Goal: Information Seeking & Learning: Learn about a topic

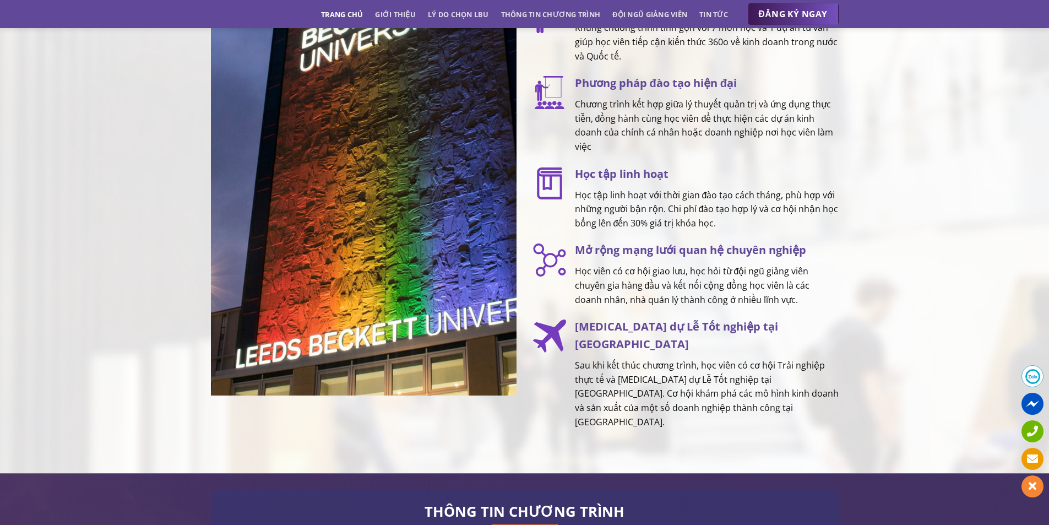
scroll to position [1652, 0]
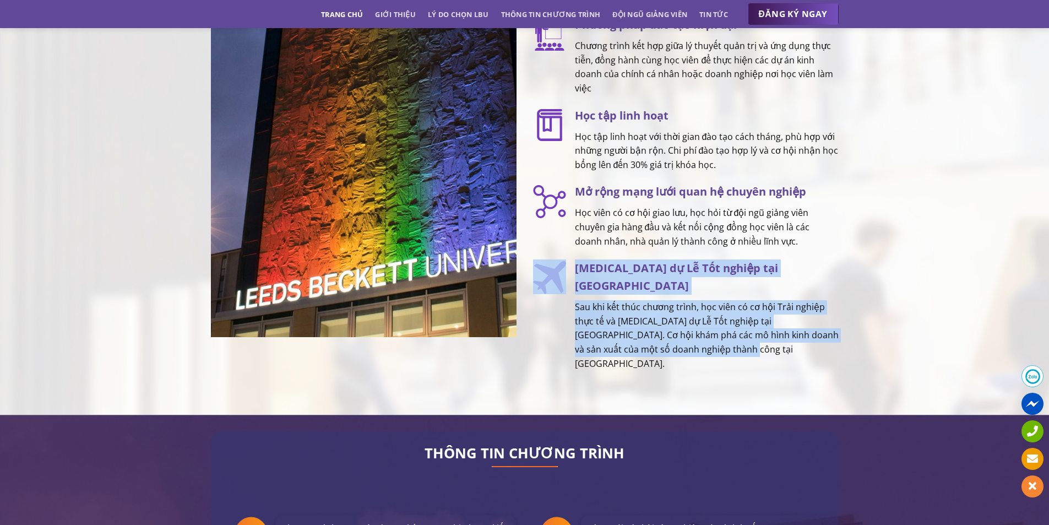
drag, startPoint x: 564, startPoint y: 265, endPoint x: 846, endPoint y: 336, distance: 291.4
type textarea "[MEDICAL_DATA] dự Lễ Tốt nghiệp tại [GEOGRAPHIC_DATA] Sau khi kết thúc chương t…"
click at [846, 336] on div "TẠI SAO LỰA CHỌN [PERSON_NAME] MBA? Bằng MBA chính quy, có giá trị toàn cầu Chư…" at bounding box center [686, 92] width 322 height 611
click at [835, 340] on p "Sau khi kết thúc chương trình, học viên có cơ hội Trải nghiệp thực tế và [MEDIC…" at bounding box center [707, 335] width 264 height 70
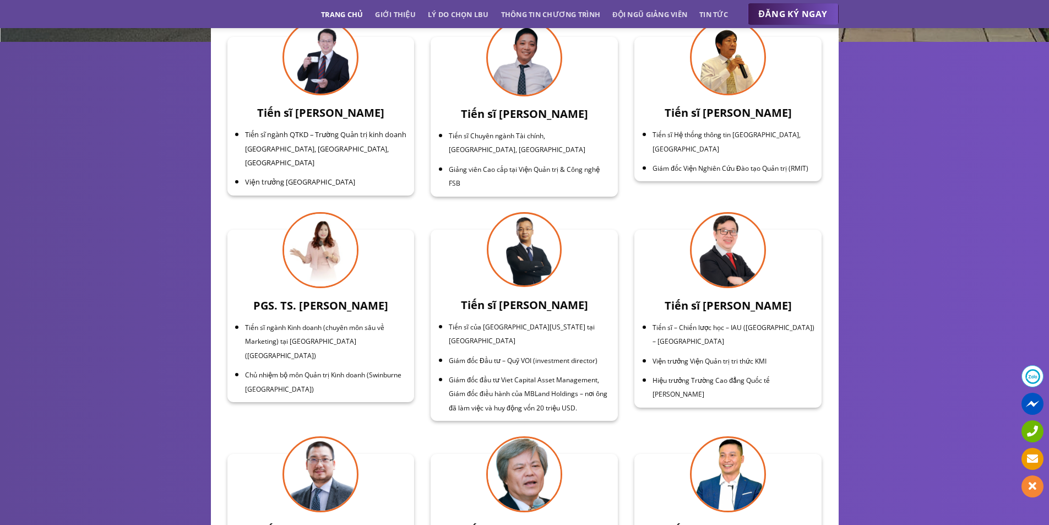
scroll to position [3690, 0]
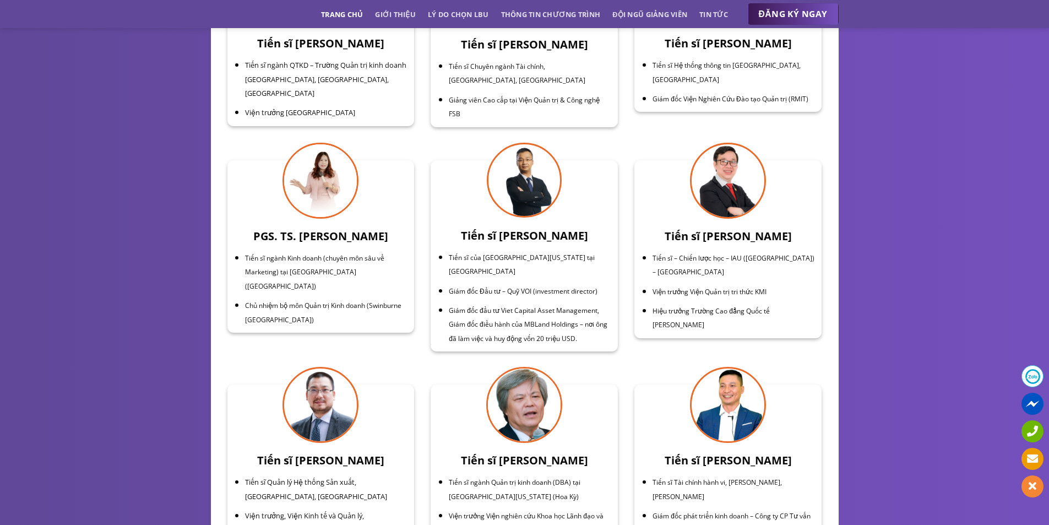
drag, startPoint x: 89, startPoint y: 307, endPoint x: 355, endPoint y: 299, distance: 266.6
click at [89, 306] on div "CHUYÊN GIA GIẢNG VIÊN – DOANH NHÂN THỰC CHIẾN Tiến sĩ Hoàng Việt Hà Tiến sĩ ngà…" at bounding box center [524, 309] width 1049 height 640
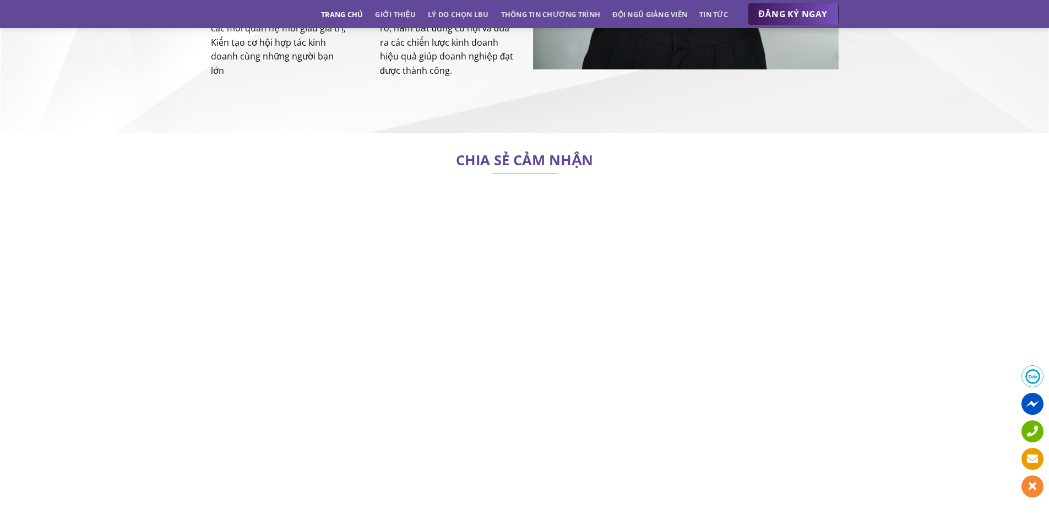
scroll to position [4956, 0]
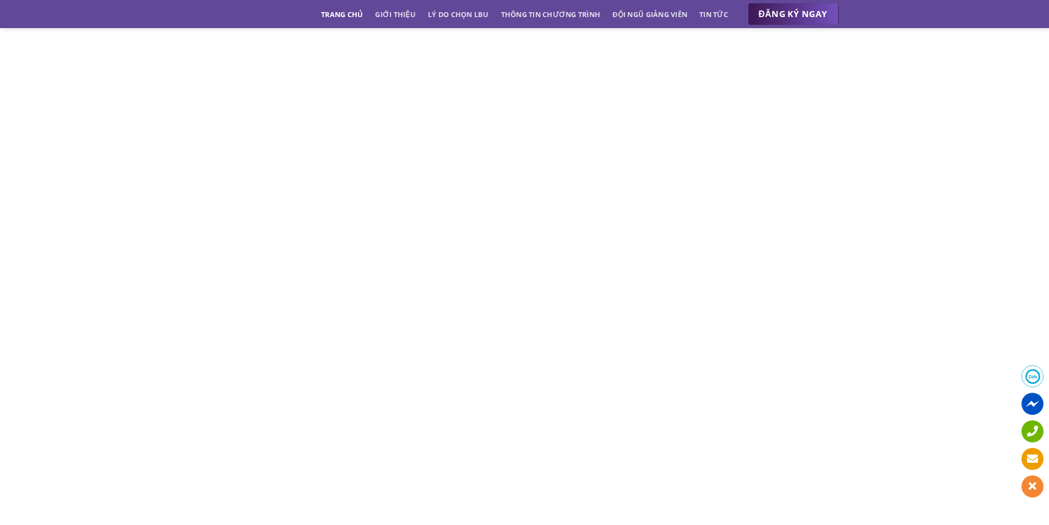
click at [903, 426] on div "CHIA SẺ CẢM NHẬN" at bounding box center [524, 363] width 1049 height 883
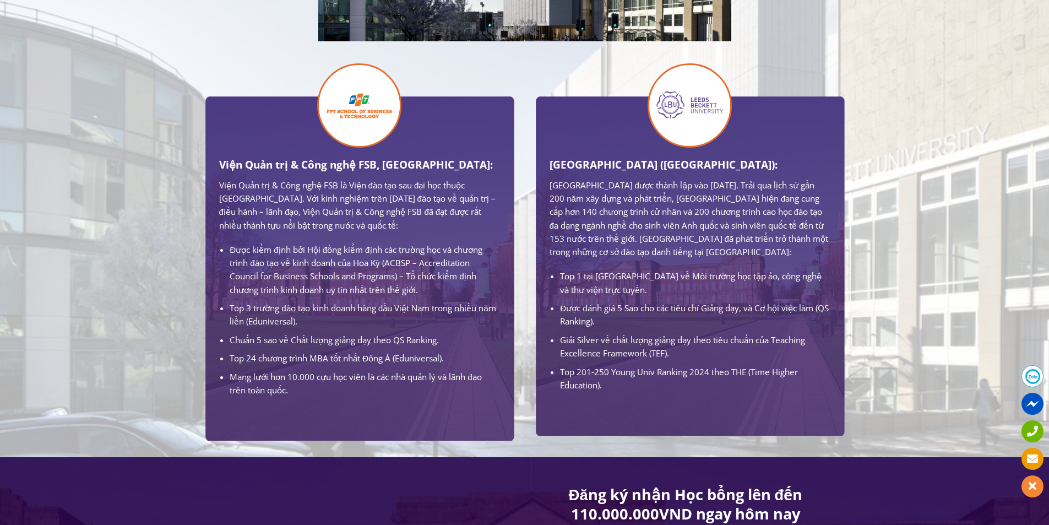
scroll to position [716, 0]
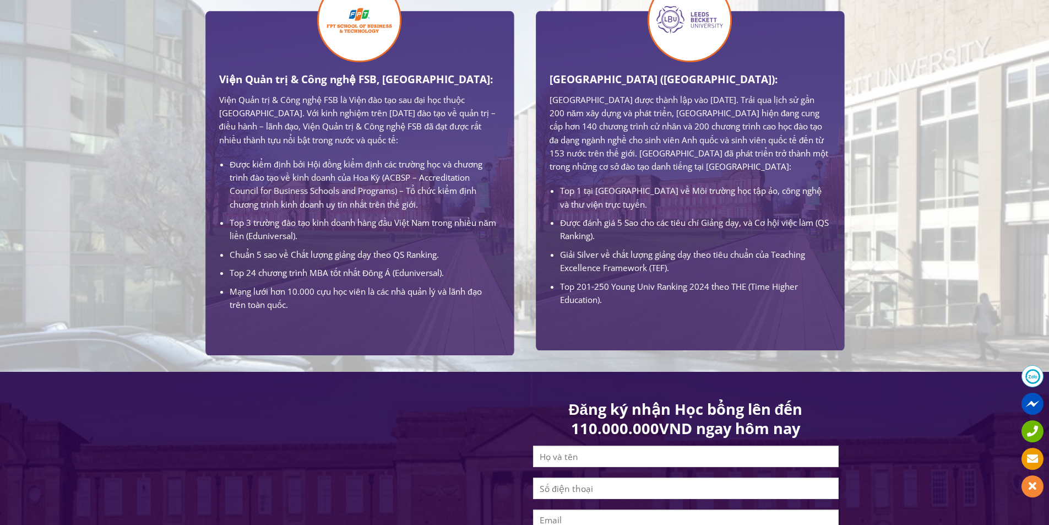
drag, startPoint x: 181, startPoint y: 401, endPoint x: 199, endPoint y: 384, distance: 24.6
click at [181, 399] on div at bounding box center [524, 386] width 1049 height 28
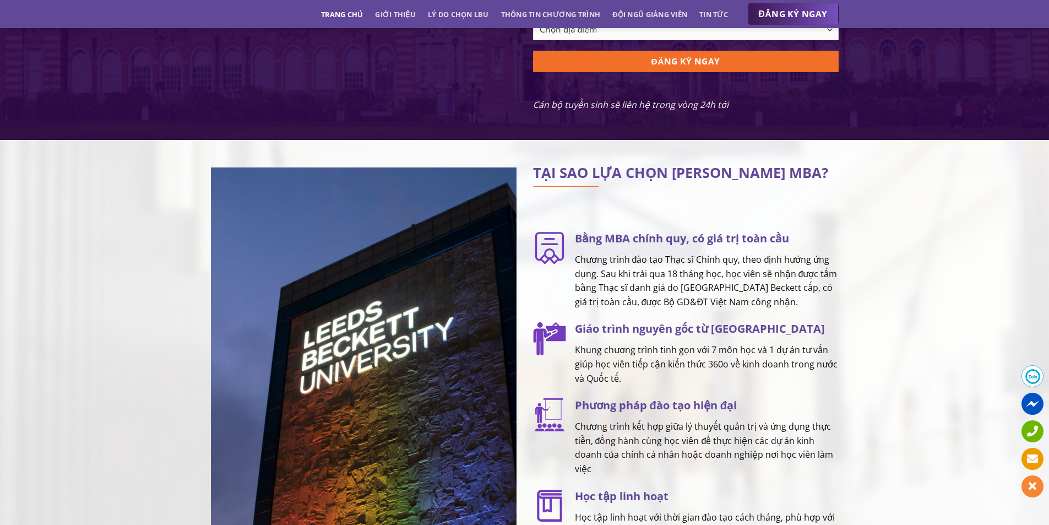
scroll to position [1322, 0]
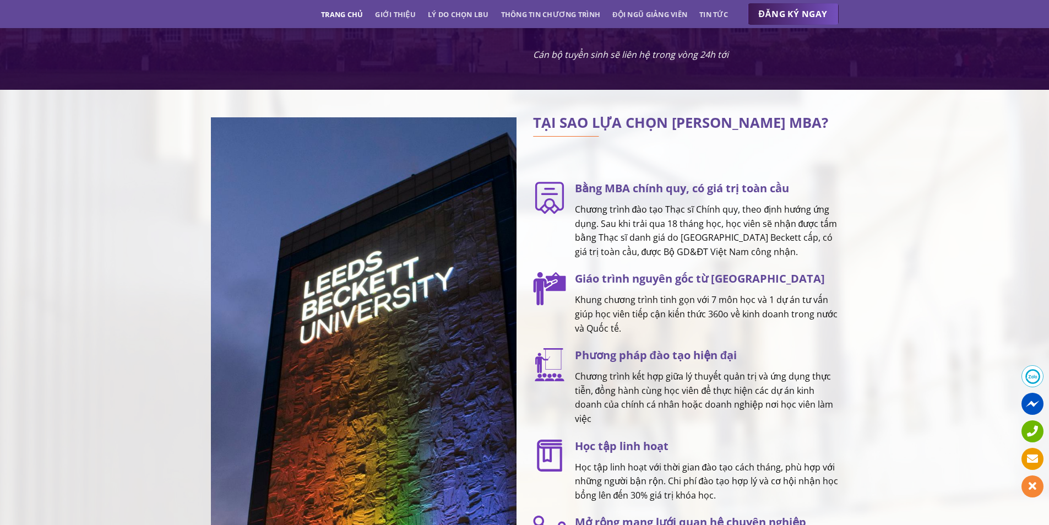
click at [628, 455] on h3 "Học tập linh hoạt" at bounding box center [707, 446] width 264 height 18
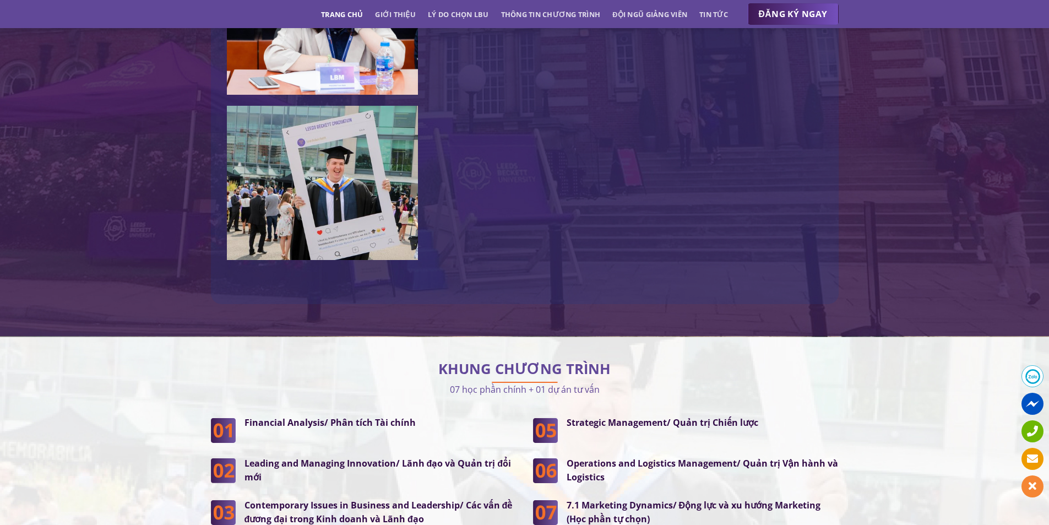
scroll to position [2809, 0]
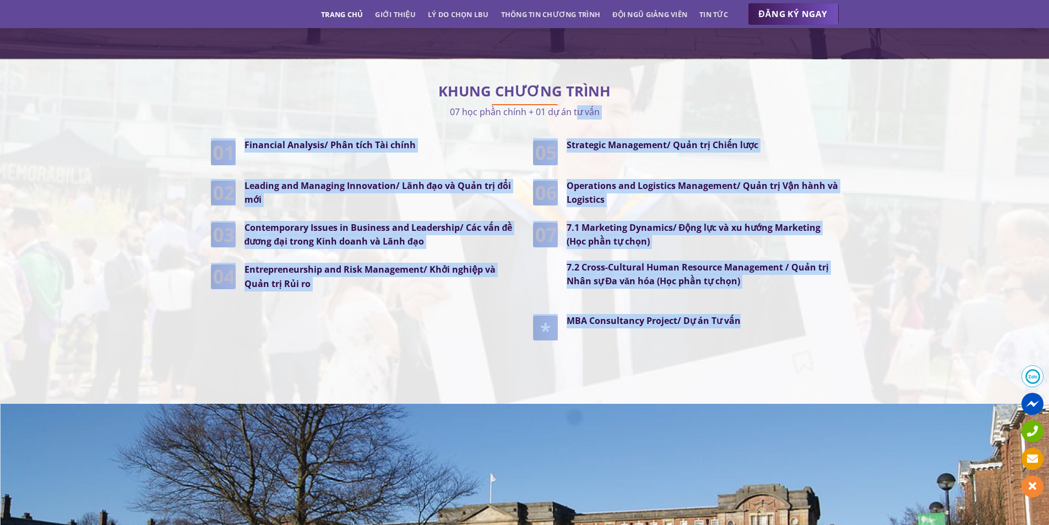
drag, startPoint x: 574, startPoint y: 86, endPoint x: 739, endPoint y: 333, distance: 296.2
click at [739, 333] on div "KHUNG CHƯƠNG TRÌNH 07 học phần chính + 01 dự án tư vấn Financial Analysis/ Phân…" at bounding box center [525, 223] width 628 height 295
click at [739, 333] on div "Strategic Management/ Quản trị Chiến lược Operations and Logistics Management/ …" at bounding box center [686, 254] width 322 height 232
drag, startPoint x: 752, startPoint y: 321, endPoint x: 510, endPoint y: 122, distance: 313.0
click at [510, 138] on div "Financial Analysis/ Phân tích Tài chính Leading and Managing Innovation/ Lãnh đ…" at bounding box center [525, 254] width 644 height 232
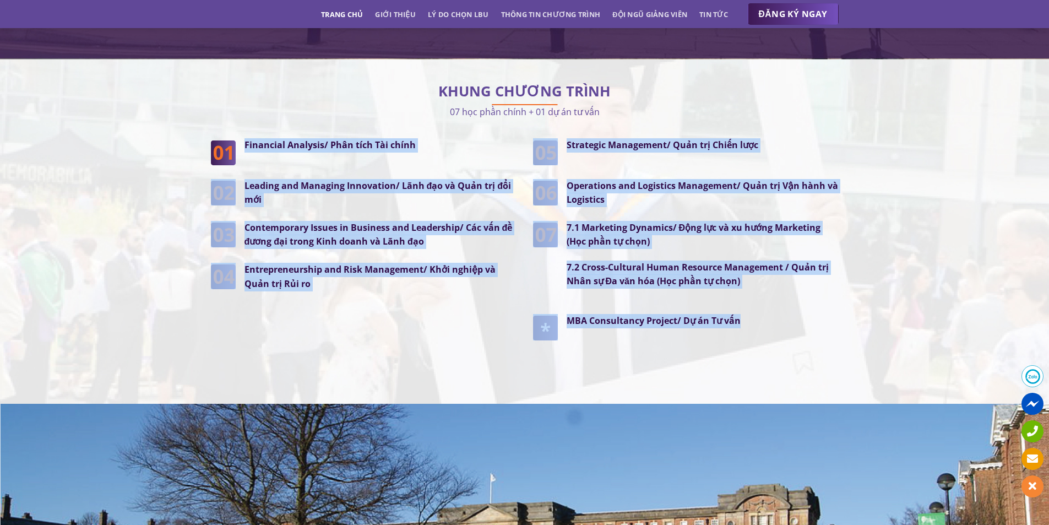
click at [877, 231] on div "KHUNG CHƯƠNG TRÌNH 07 học phần chính + 01 dự án tư vấn Financial Analysis/ Phân…" at bounding box center [524, 231] width 1049 height 311
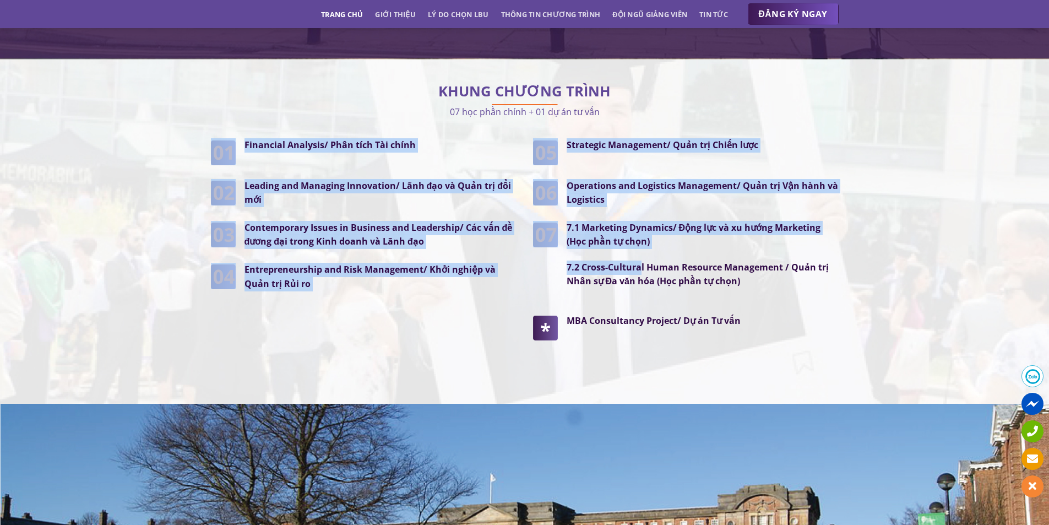
drag, startPoint x: 613, startPoint y: 107, endPoint x: 639, endPoint y: 232, distance: 128.2
click at [639, 232] on div "KHUNG CHƯƠNG TRÌNH 07 học phần chính + 01 dự án tư vấn Financial Analysis/ Phân…" at bounding box center [525, 223] width 628 height 295
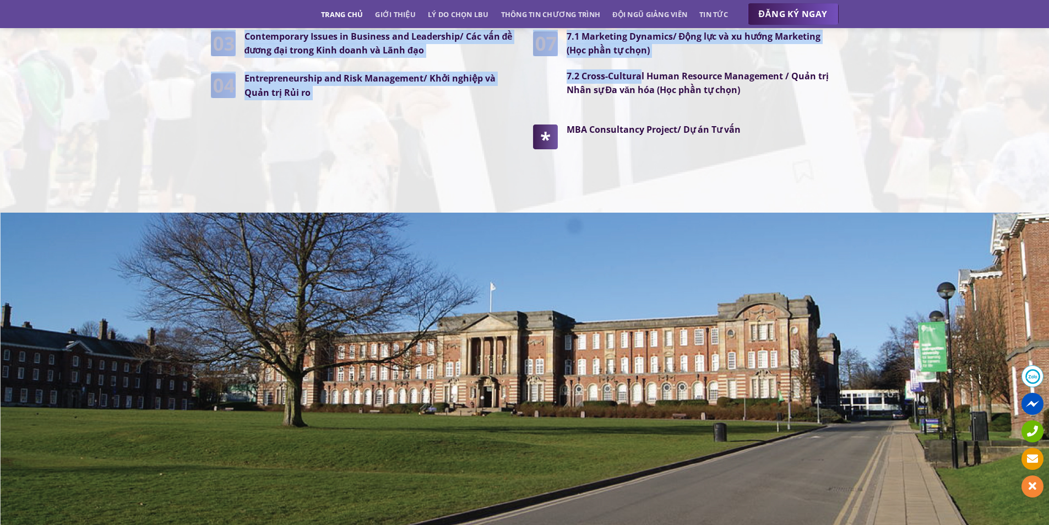
scroll to position [3139, 0]
